Goal: Task Accomplishment & Management: Use online tool/utility

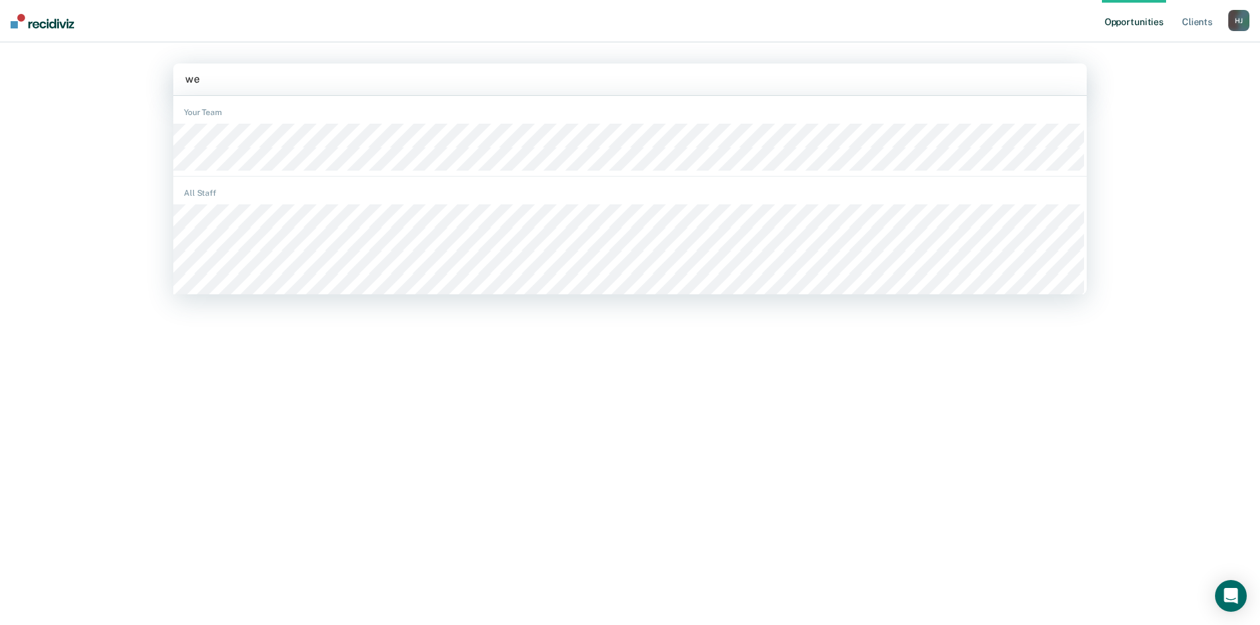
type input "web"
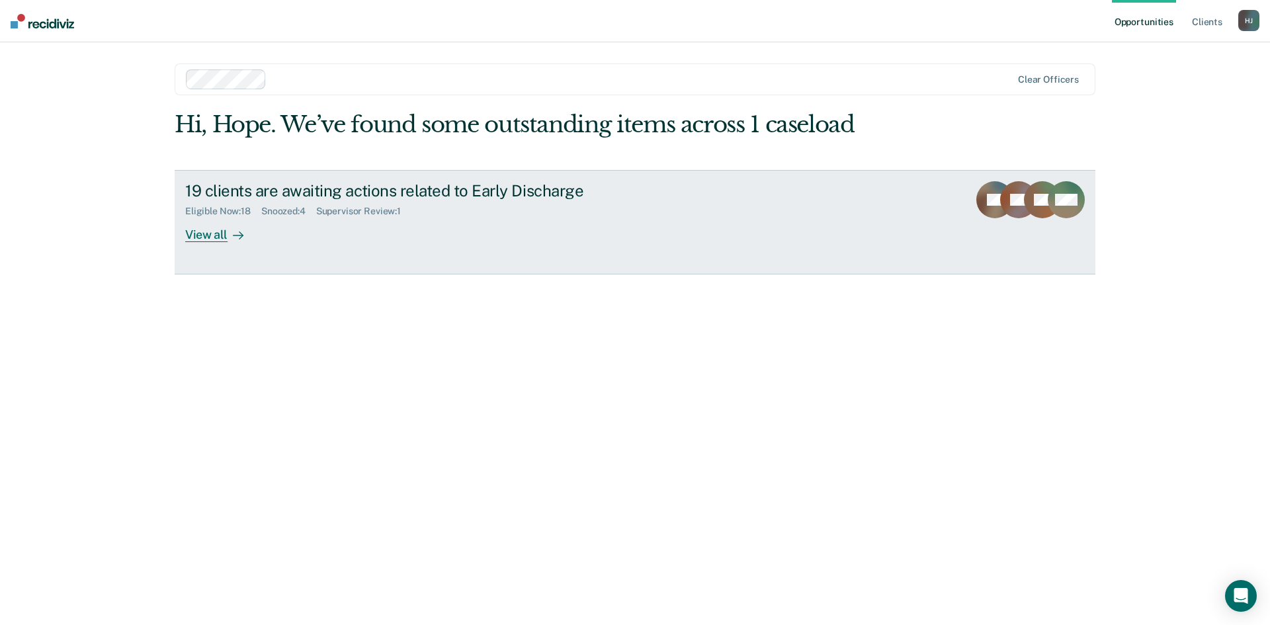
click at [216, 238] on div "View all" at bounding box center [222, 229] width 74 height 26
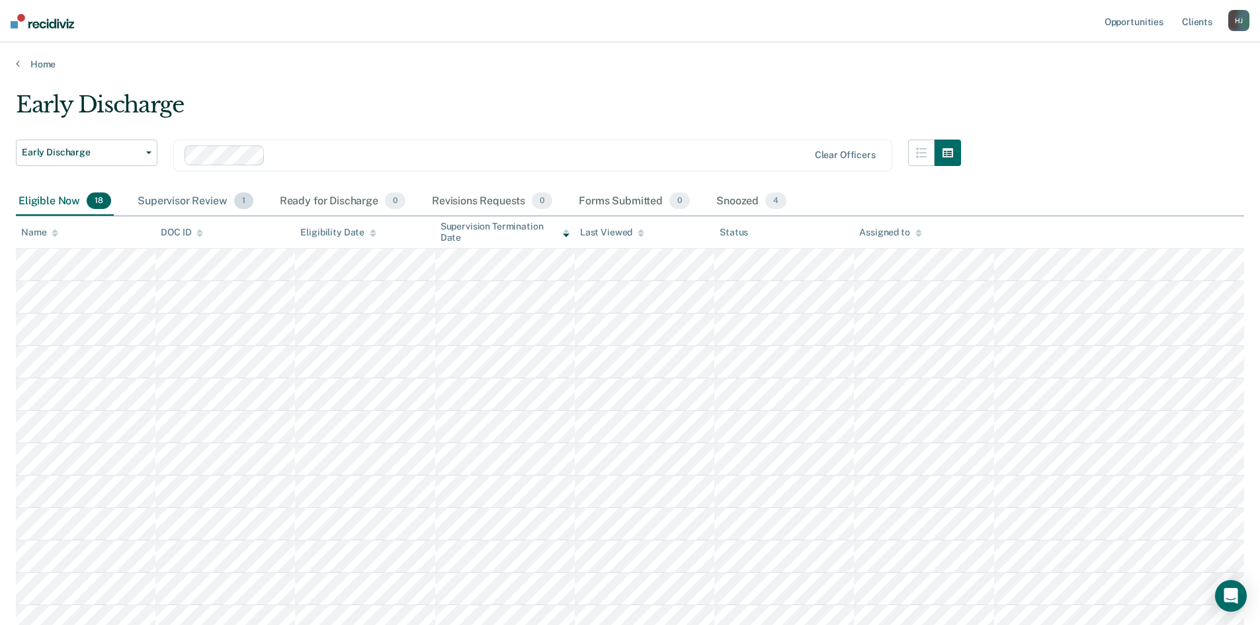
click at [192, 199] on div "Supervisor Review 1" at bounding box center [195, 201] width 121 height 29
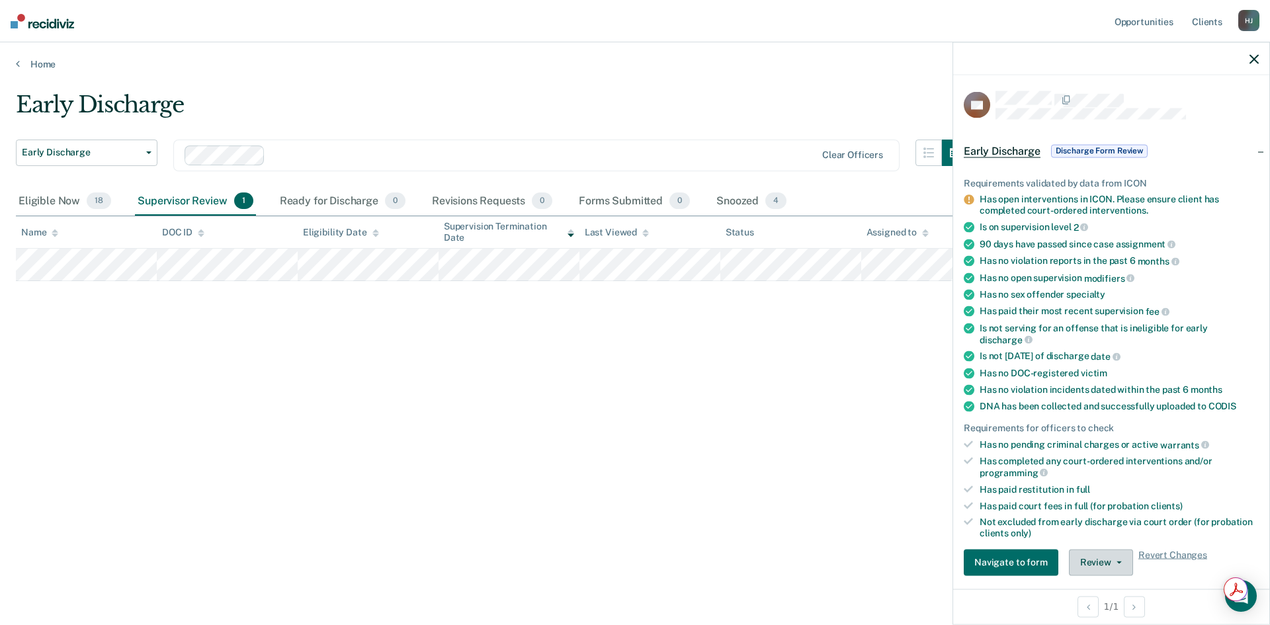
click at [1125, 557] on button "Review" at bounding box center [1101, 562] width 64 height 26
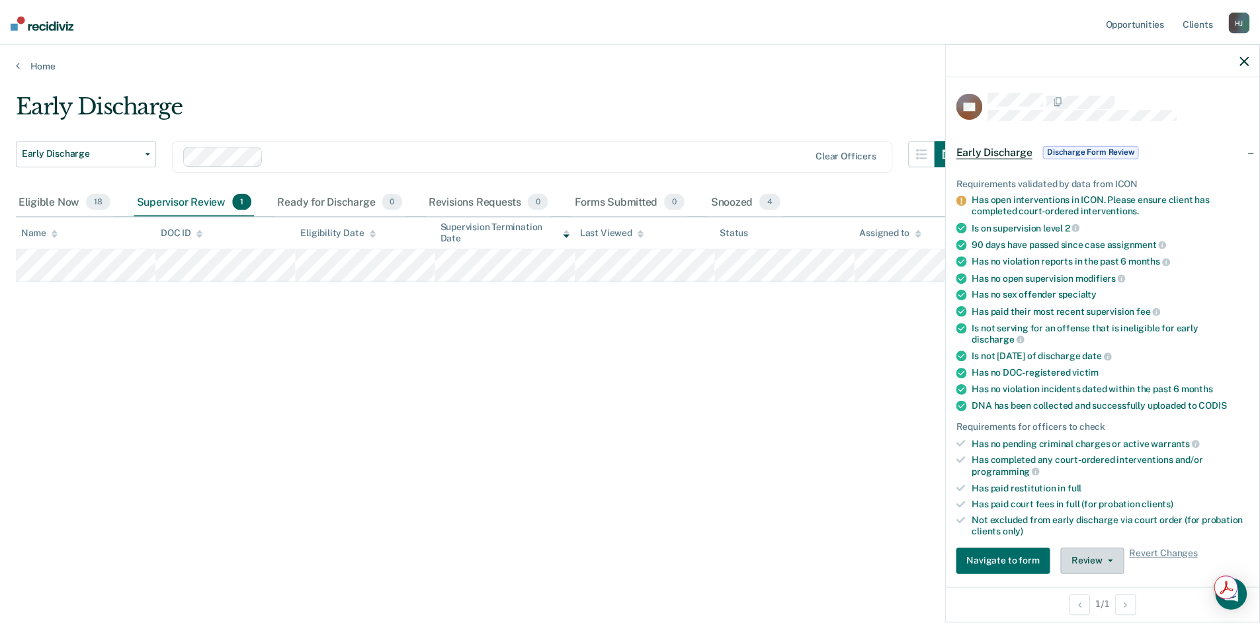
scroll to position [9, 0]
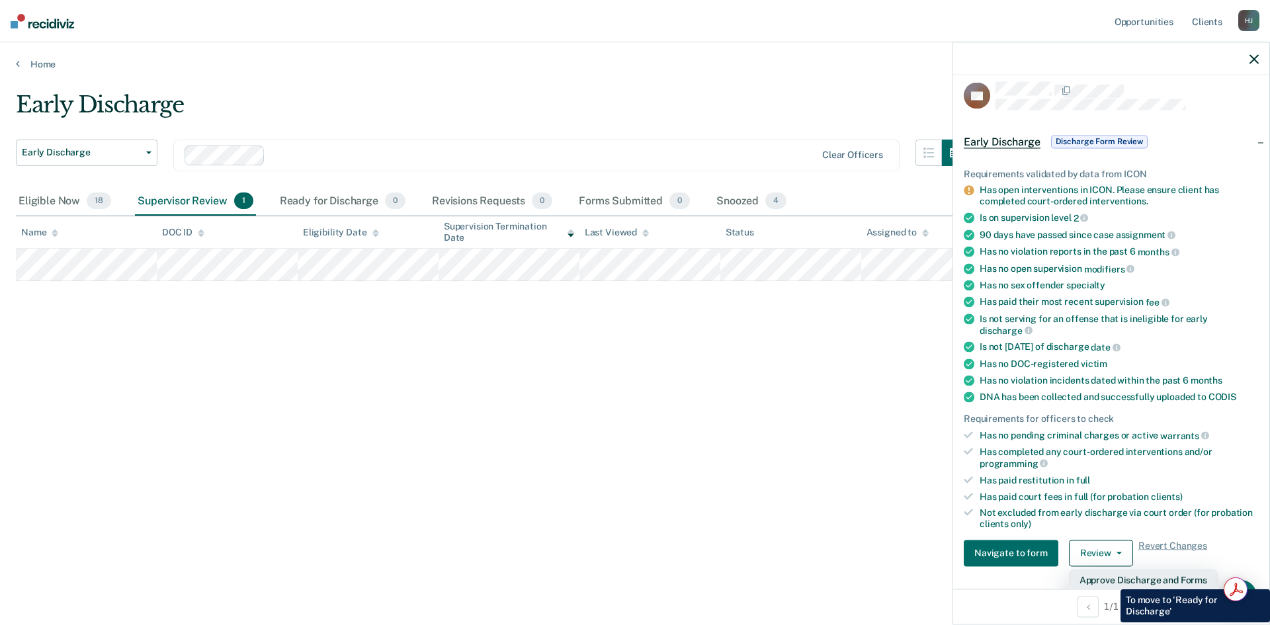
click at [1110, 580] on button "Approve Discharge and Forms" at bounding box center [1143, 579] width 149 height 21
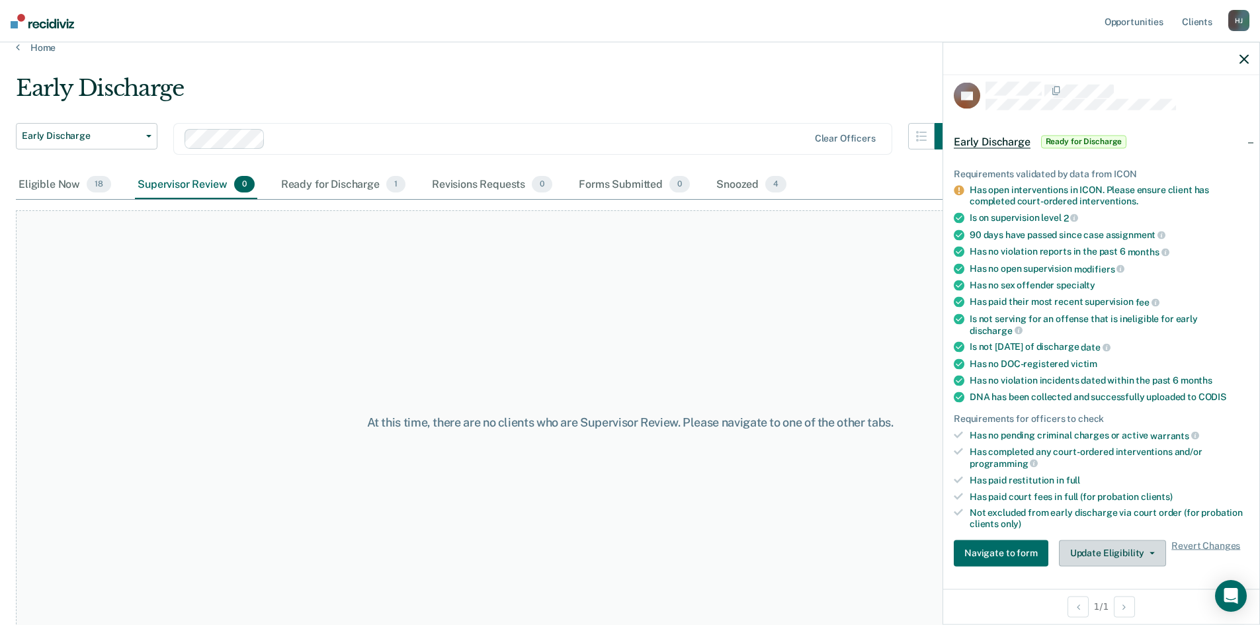
scroll to position [26, 0]
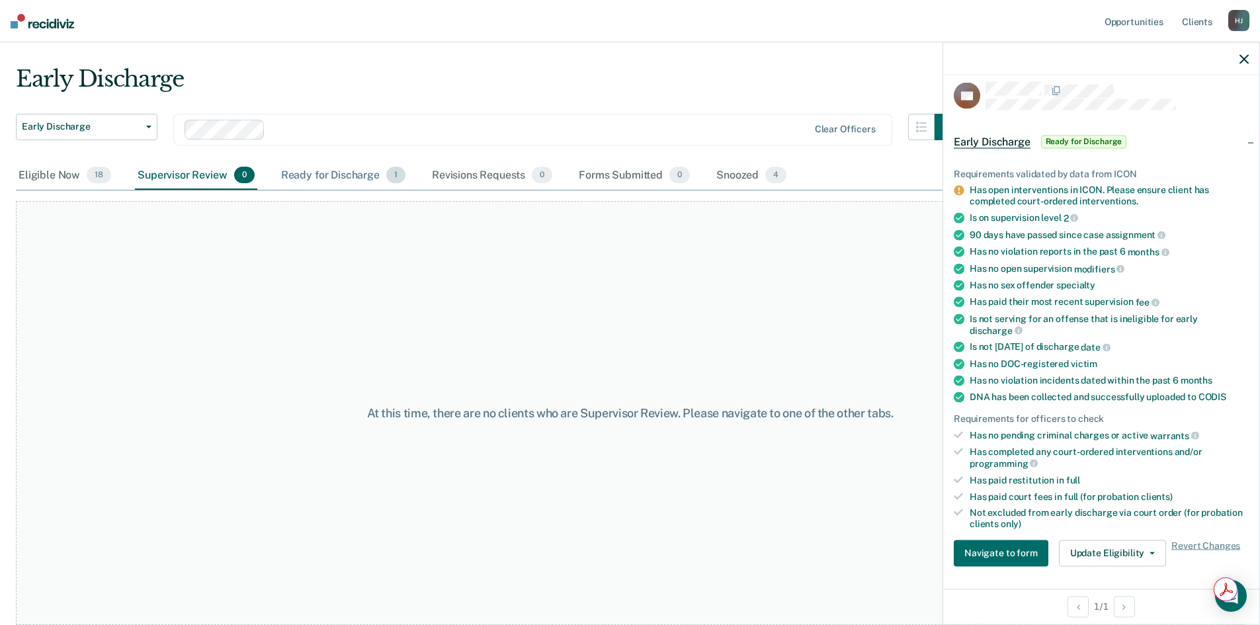
click at [327, 179] on div "Ready for Discharge 1" at bounding box center [343, 175] width 130 height 29
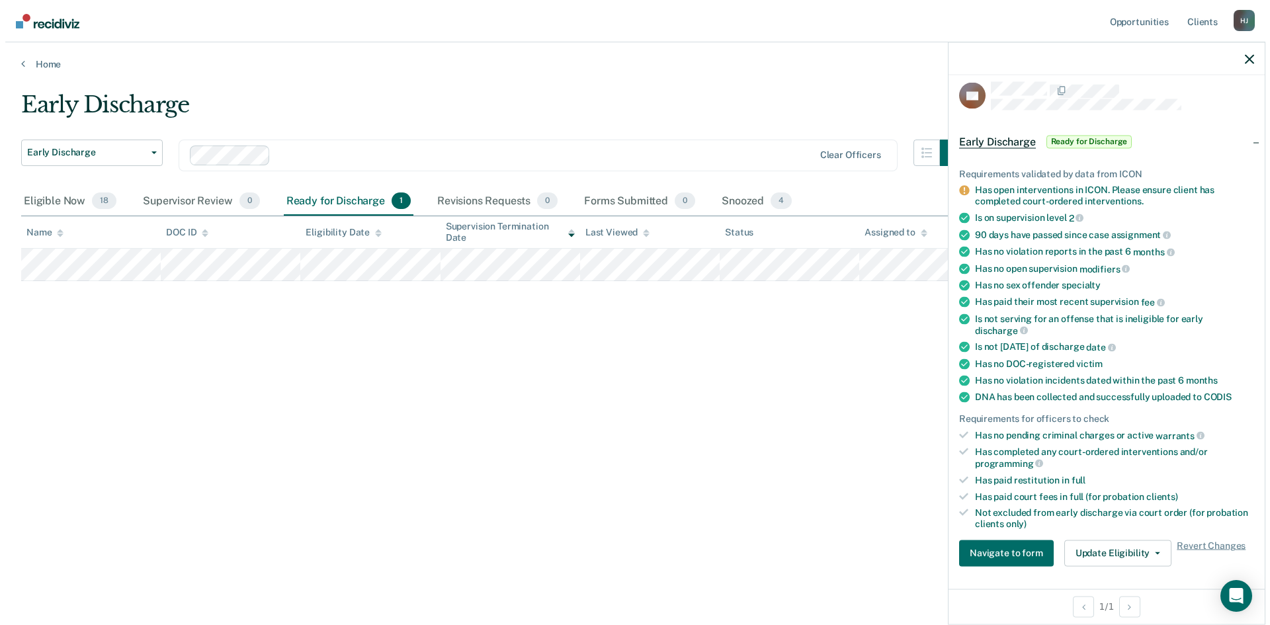
scroll to position [0, 0]
